Goal: Transaction & Acquisition: Purchase product/service

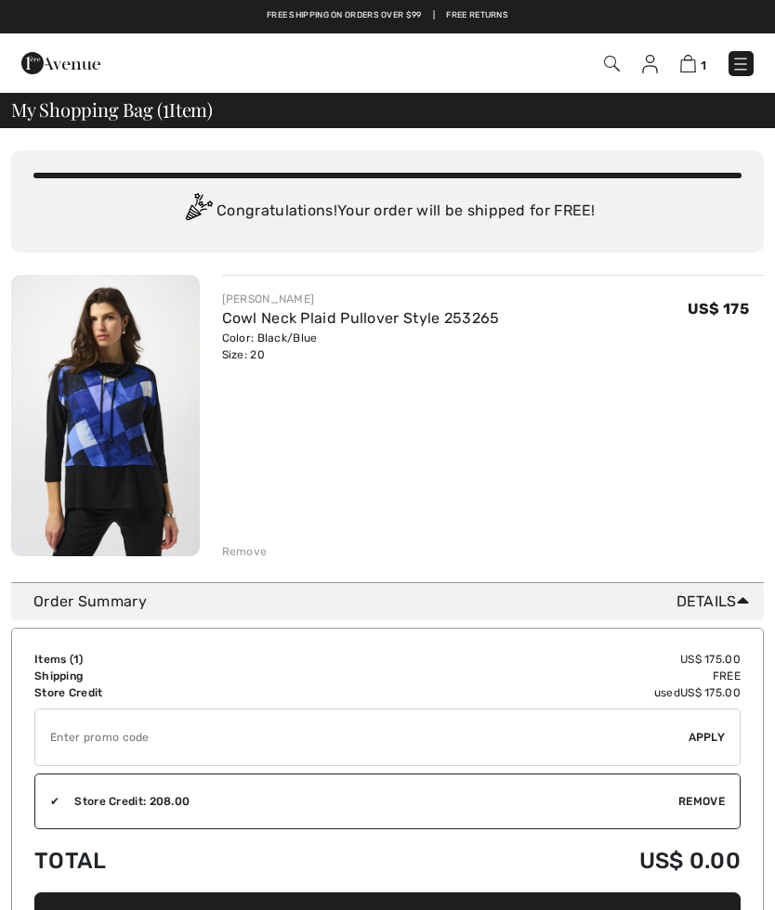
click at [750, 55] on img at bounding box center [740, 64] width 19 height 19
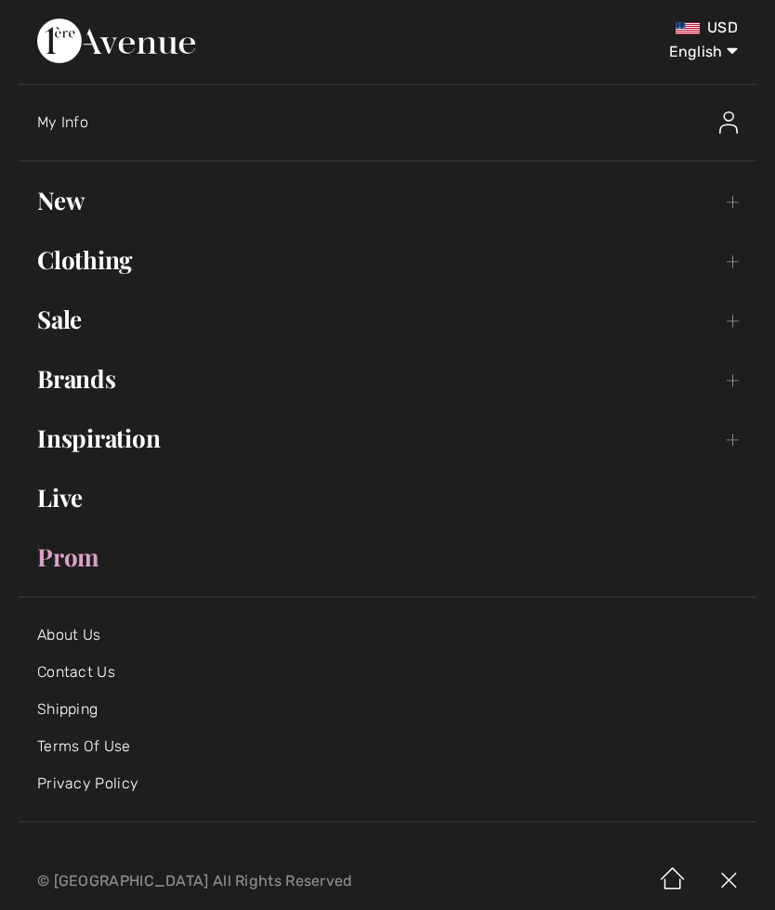
click at [62, 198] on link "New Toggle submenu" at bounding box center [388, 200] width 738 height 41
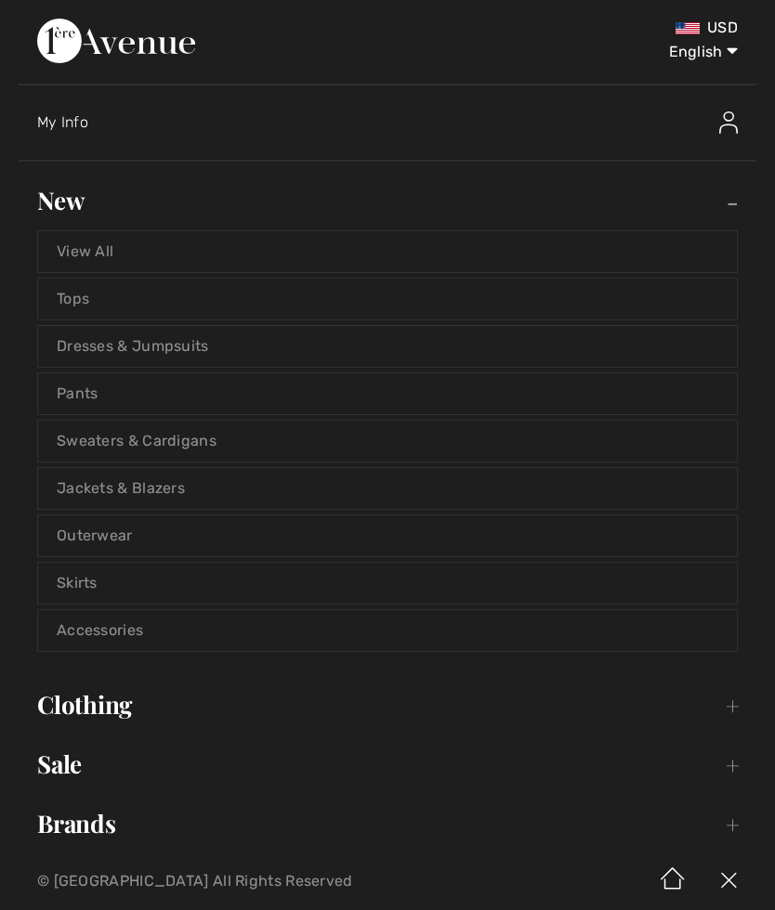
click at [95, 242] on link "View All" at bounding box center [387, 251] width 699 height 41
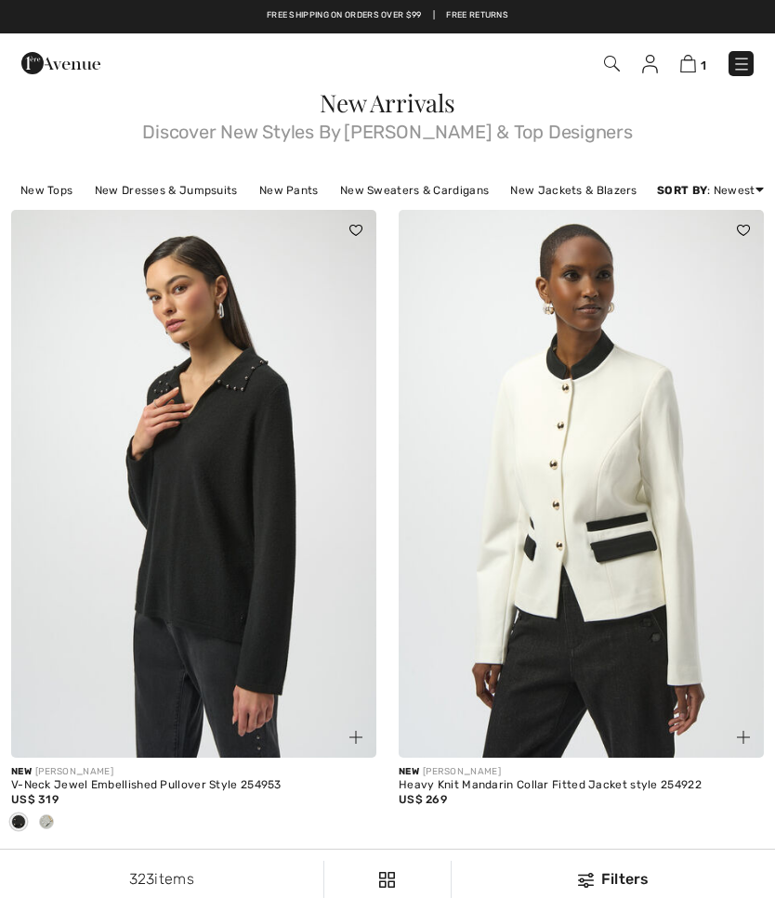
checkbox input "true"
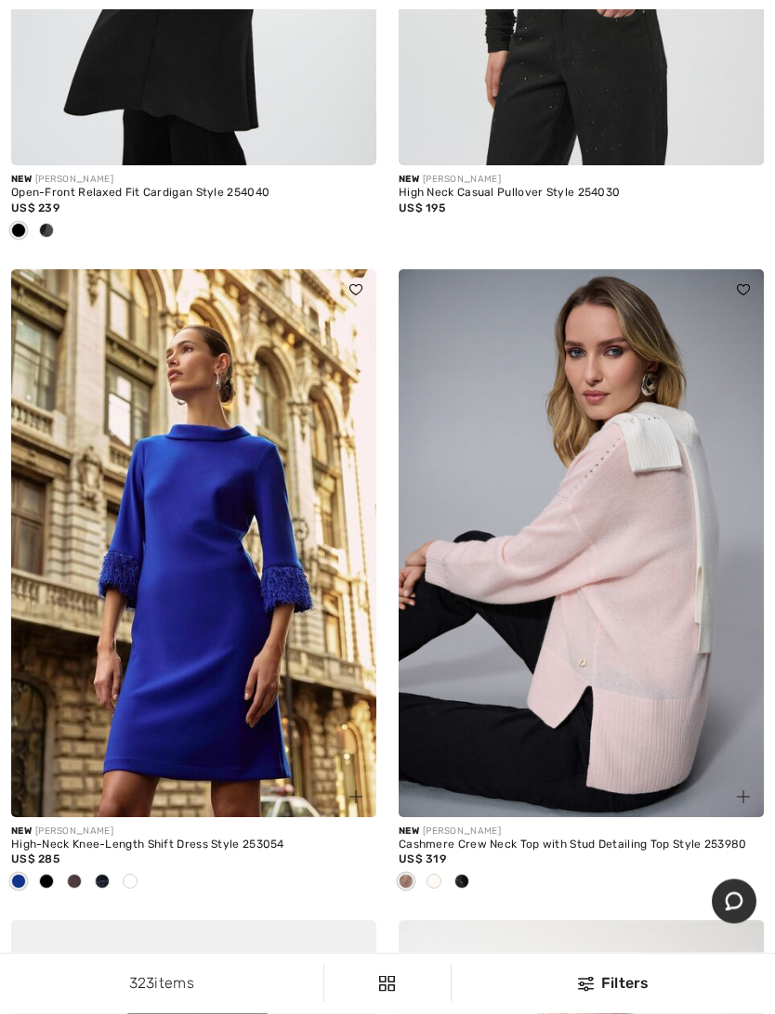
scroll to position [2485, 0]
click at [476, 898] on div at bounding box center [581, 883] width 365 height 31
click at [477, 897] on div at bounding box center [581, 883] width 365 height 31
click at [470, 898] on div at bounding box center [462, 883] width 28 height 31
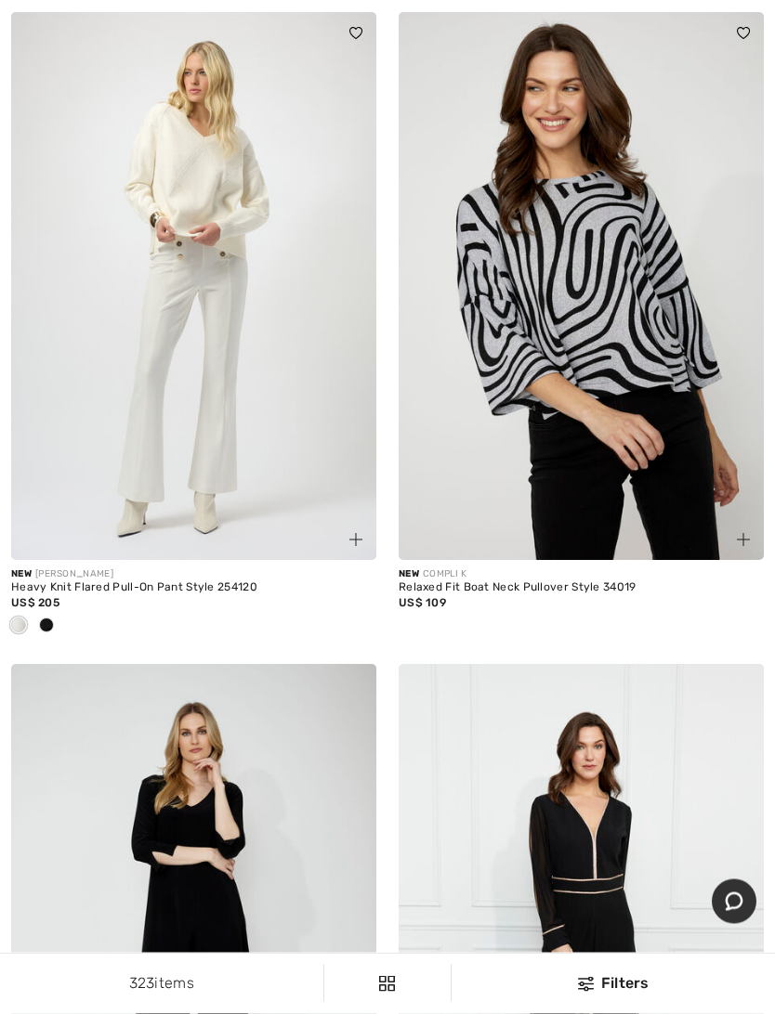
scroll to position [4826, 0]
click at [58, 640] on div at bounding box center [47, 626] width 28 height 31
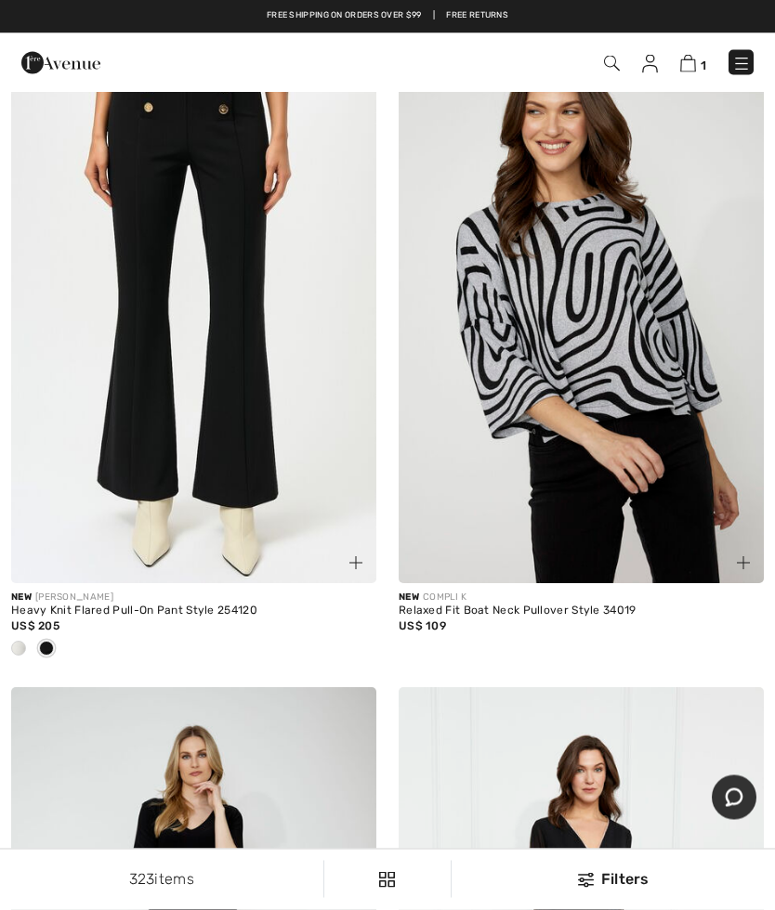
scroll to position [4800, 0]
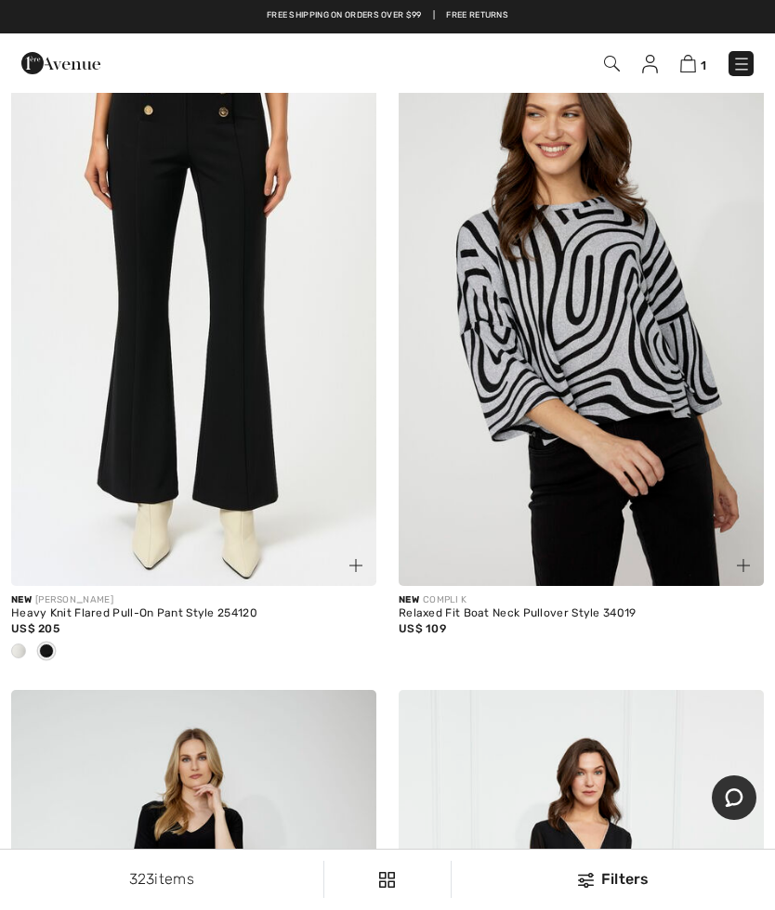
click at [208, 429] on img at bounding box center [193, 312] width 365 height 548
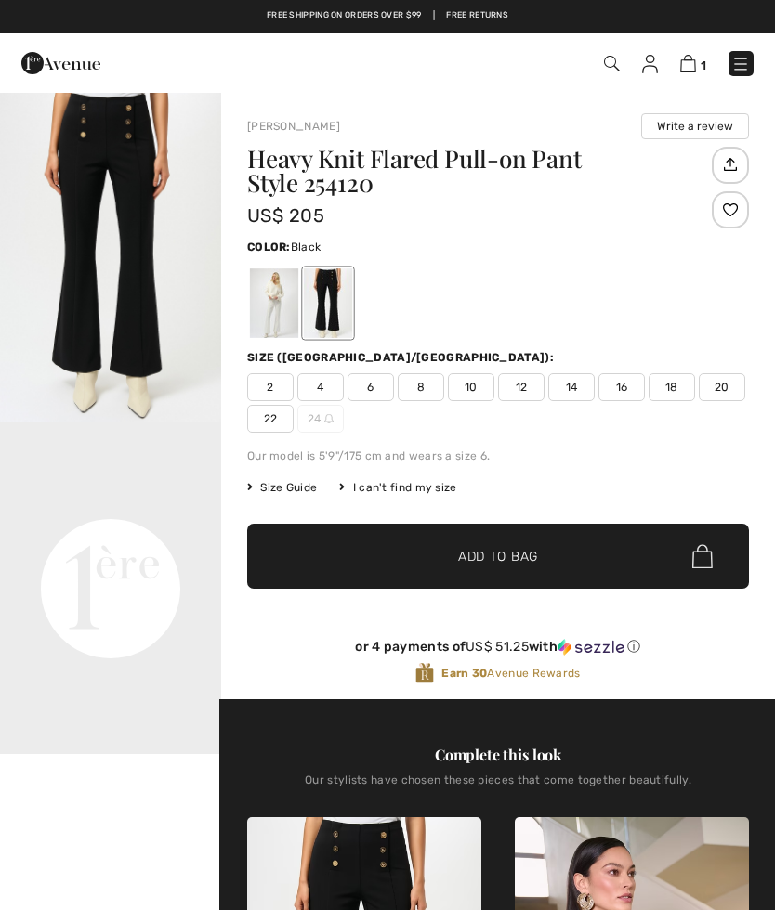
checkbox input "true"
click at [558, 371] on div "Size (CA/US): 2 4 6 8 10 12 14 16 18 20 22 24" at bounding box center [498, 391] width 502 height 84
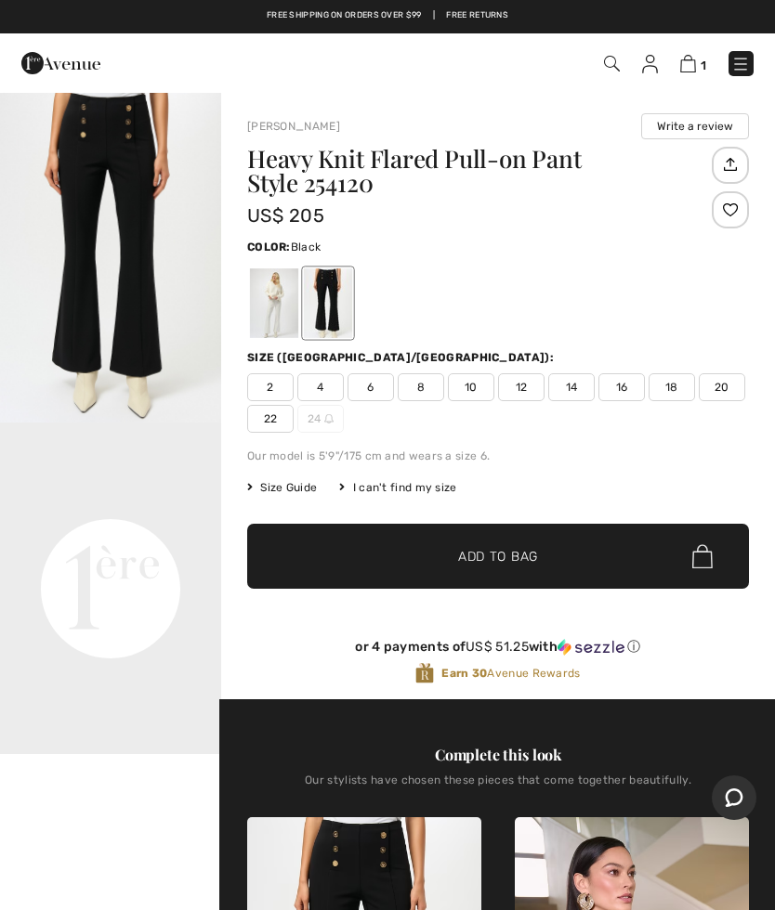
click at [576, 383] on span "14" at bounding box center [571, 387] width 46 height 28
click at [499, 542] on span "✔ Added to Bag Add to Bag" at bounding box center [498, 556] width 502 height 65
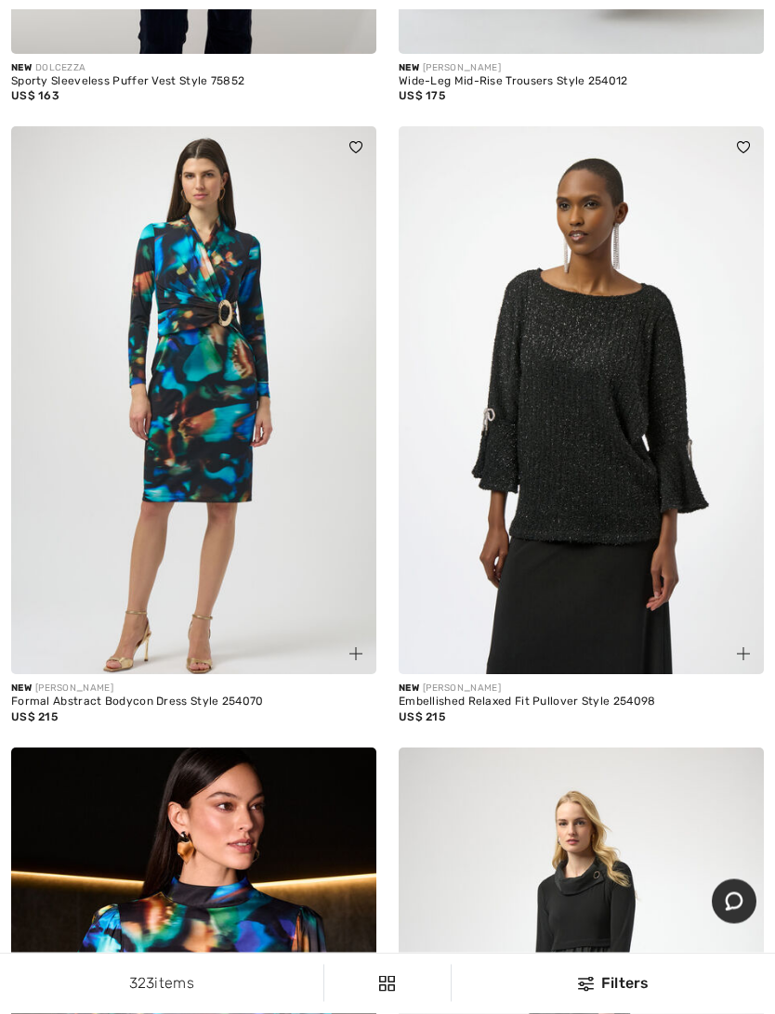
scroll to position [14560, 0]
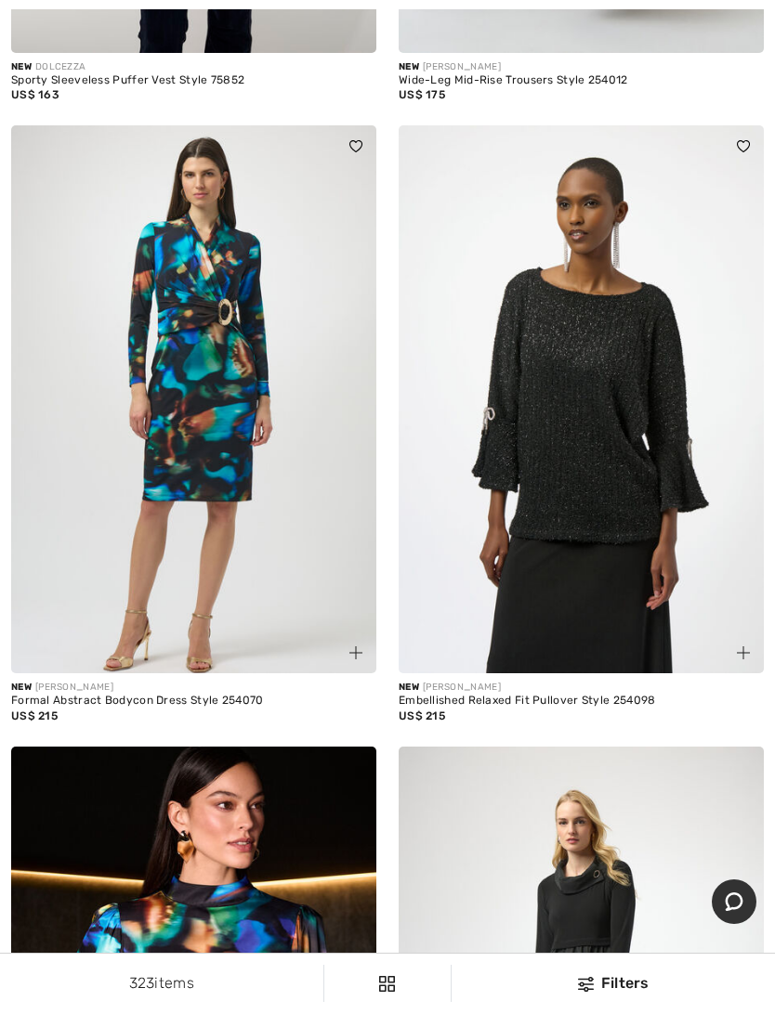
click at [595, 567] on img at bounding box center [581, 399] width 365 height 548
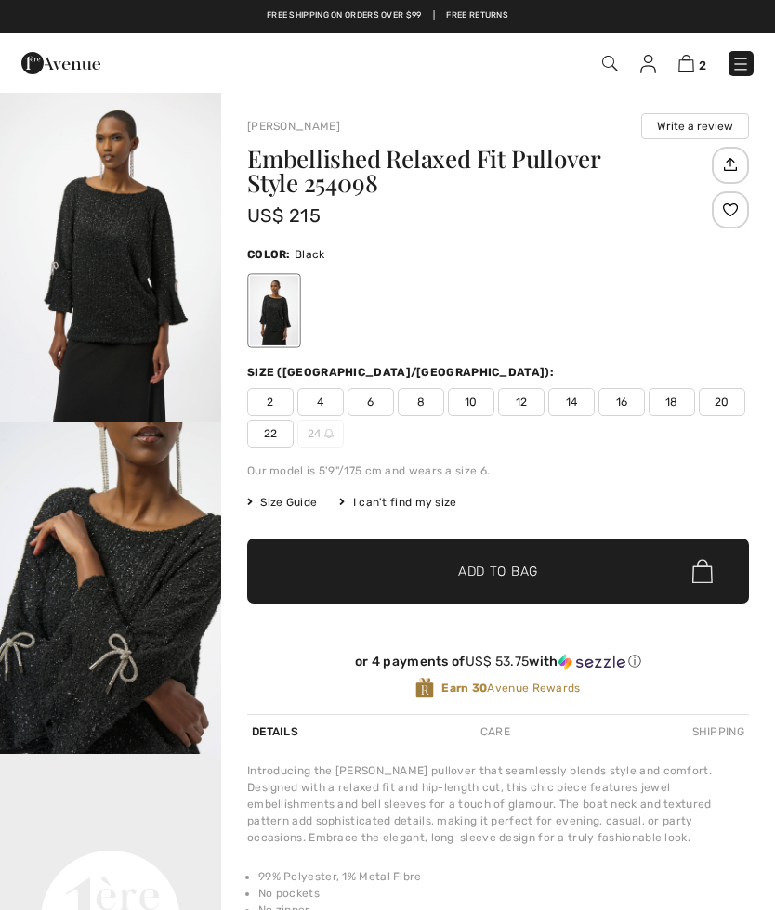
checkbox input "true"
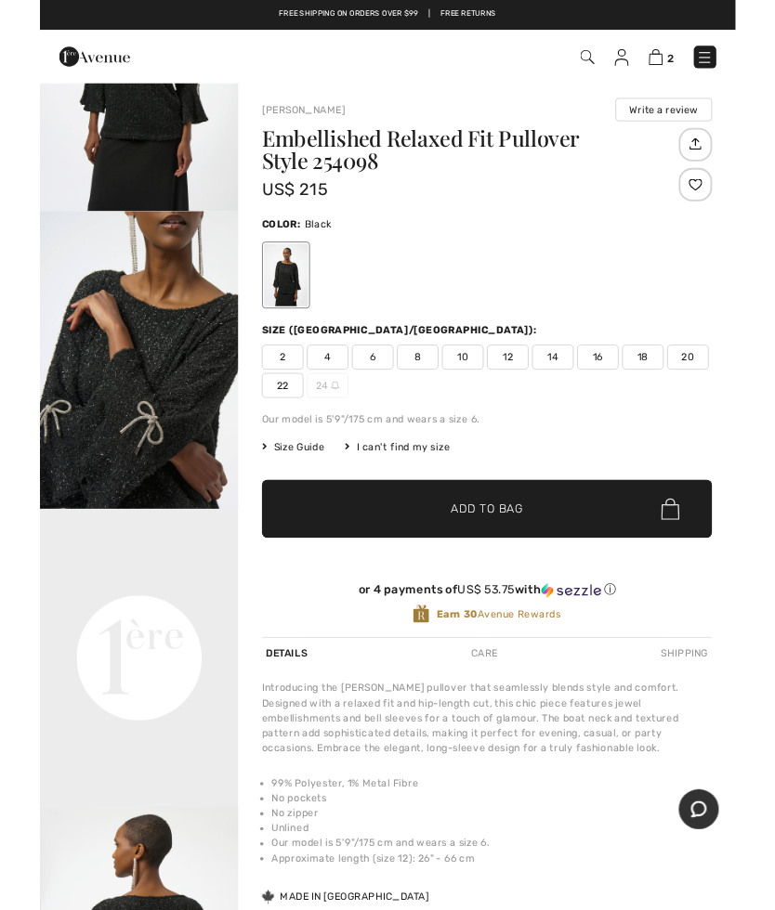
scroll to position [57, 0]
